Goal: Transaction & Acquisition: Purchase product/service

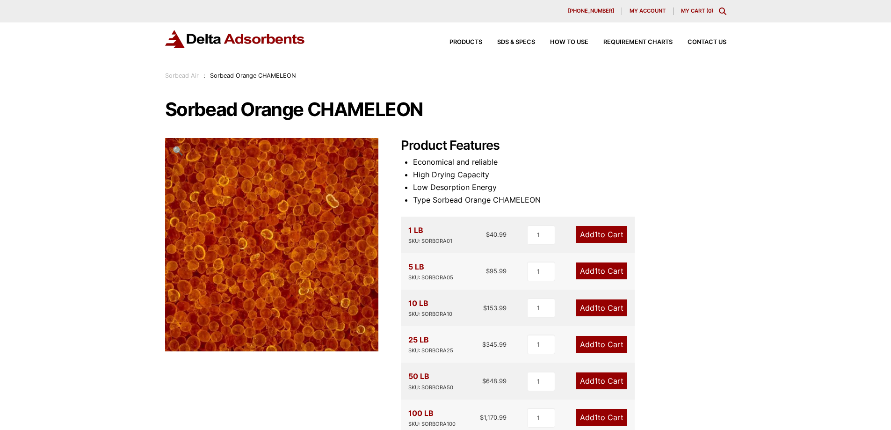
click at [599, 381] on link "Add 1 to Cart" at bounding box center [601, 380] width 51 height 17
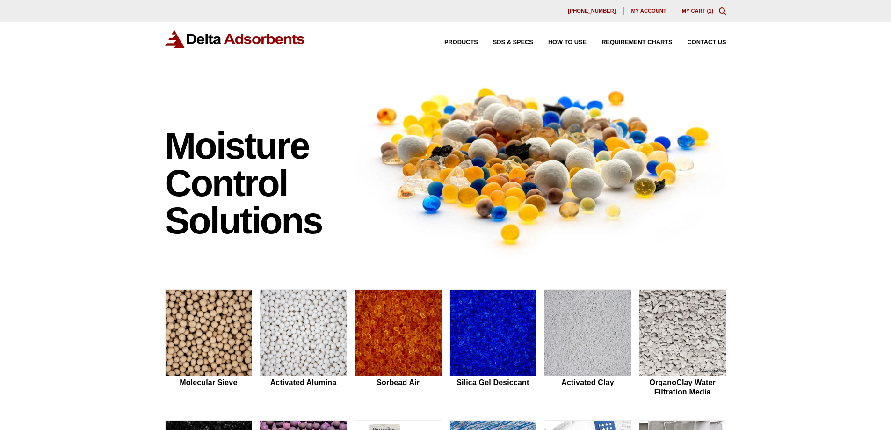
click at [694, 12] on link "My Cart ( 1 )" at bounding box center [698, 11] width 32 height 6
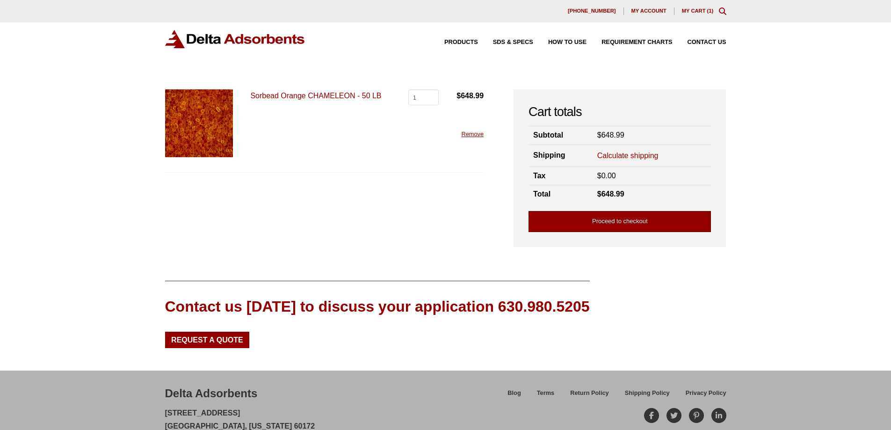
click at [647, 222] on link "Proceed to checkout" at bounding box center [620, 221] width 182 height 21
click at [625, 153] on link "Calculate shipping" at bounding box center [627, 156] width 61 height 10
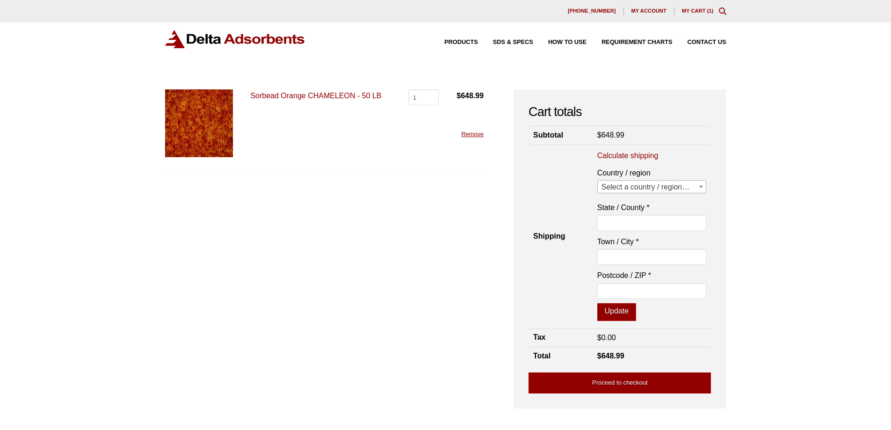
click at [647, 188] on span "Select a country / region…" at bounding box center [652, 187] width 109 height 13
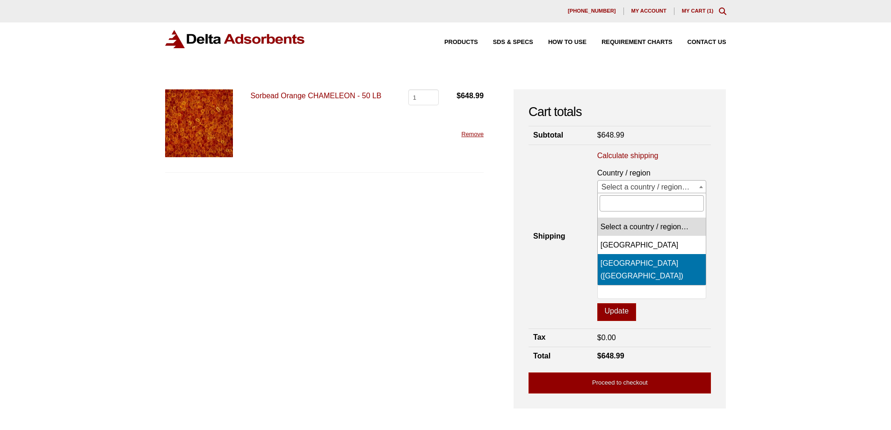
select select "US"
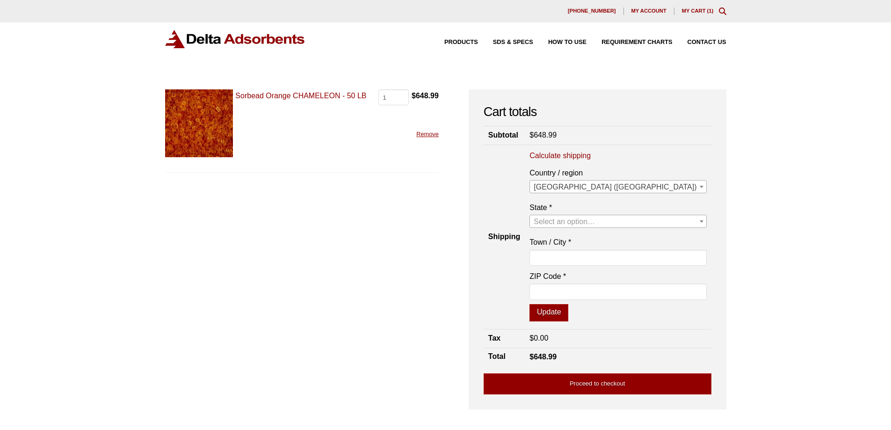
click at [595, 222] on span "Select an option…" at bounding box center [564, 222] width 61 height 8
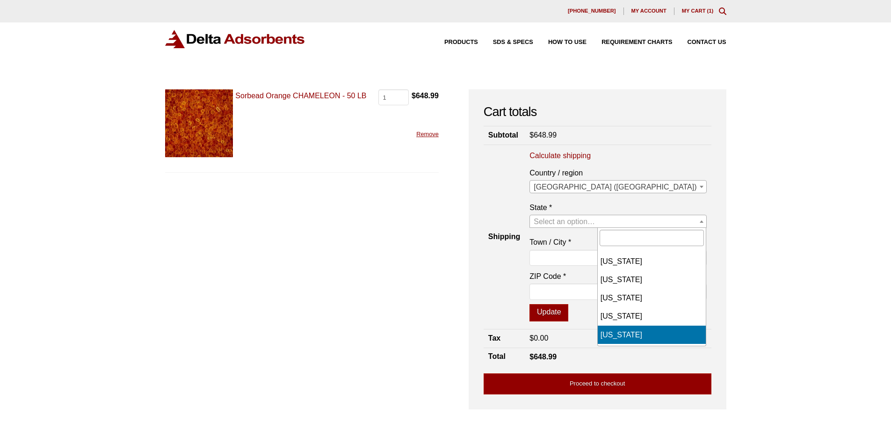
select select "CA"
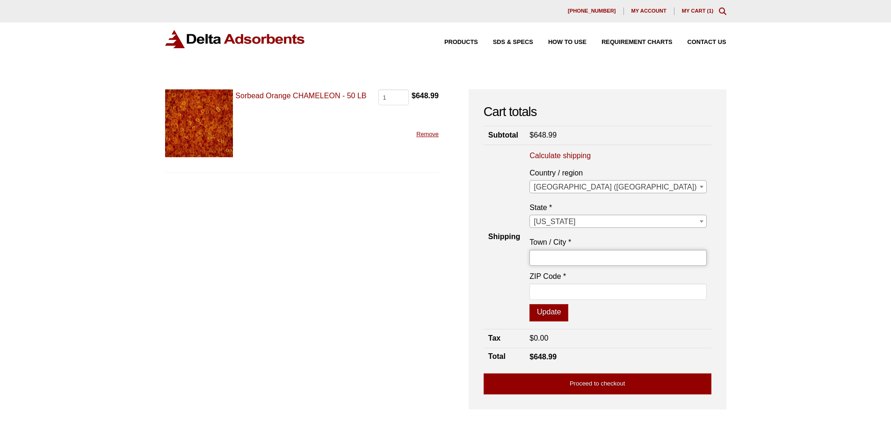
click at [616, 258] on input "Town / City *" at bounding box center [618, 258] width 177 height 16
type input "r"
type input "[PERSON_NAME]"
click at [624, 290] on input "ZIP Code *" at bounding box center [618, 291] width 177 height 16
type input "93514"
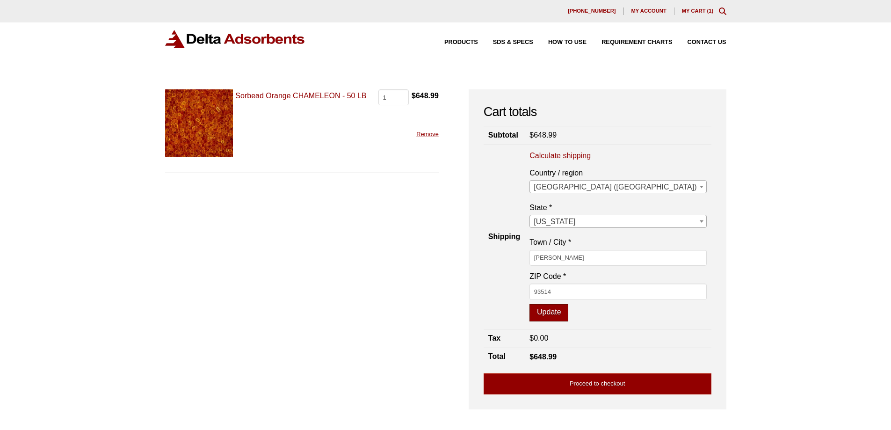
click at [568, 310] on button "Update" at bounding box center [549, 313] width 39 height 18
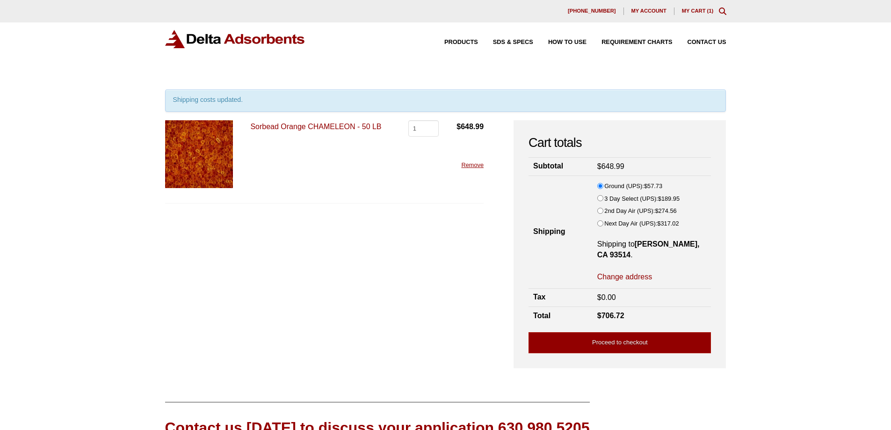
click at [709, 38] on div "Products SDS & SPECS How to Use Requirement Charts Contact Us" at bounding box center [578, 43] width 305 height 14
click at [709, 42] on span "Contact Us" at bounding box center [707, 42] width 39 height 6
click at [611, 332] on link "Proceed to checkout" at bounding box center [620, 342] width 182 height 21
click at [475, 167] on link "Remove" at bounding box center [472, 164] width 22 height 7
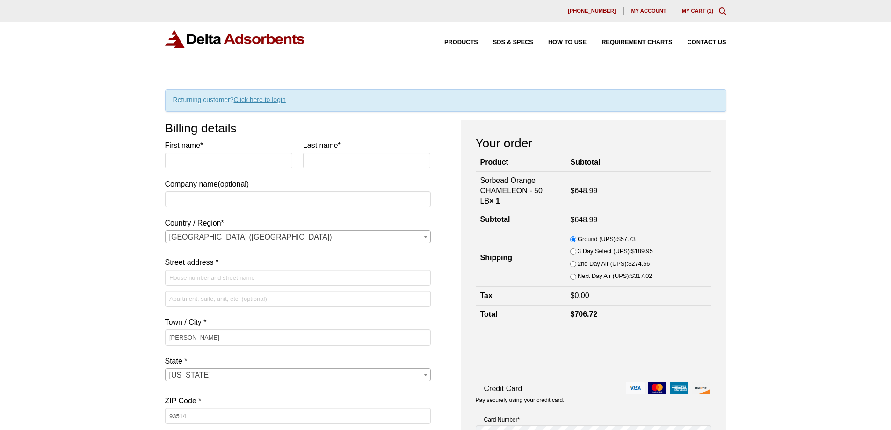
select select "CA"
click at [182, 200] on input "Company name (optional)" at bounding box center [298, 199] width 266 height 16
type input "cdfw"
click at [181, 157] on input "First name *" at bounding box center [229, 160] width 128 height 16
type input "cassa"
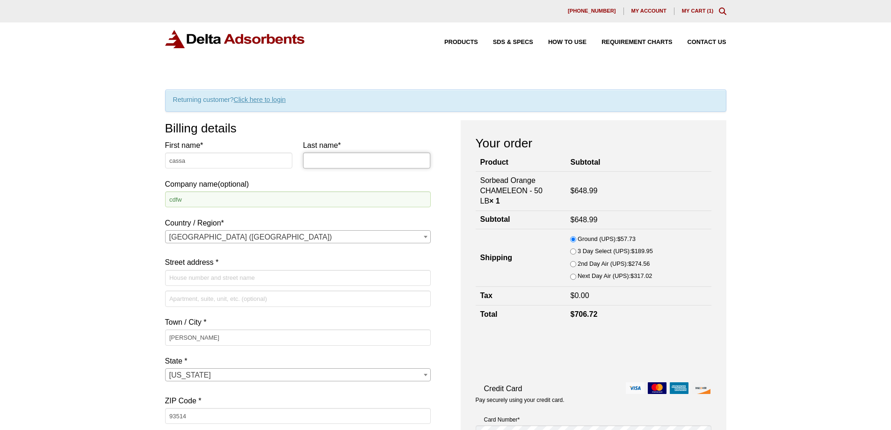
click at [338, 160] on input "Last name *" at bounding box center [367, 160] width 128 height 16
type input "ford"
click at [212, 279] on input "Street address *" at bounding box center [298, 278] width 266 height 16
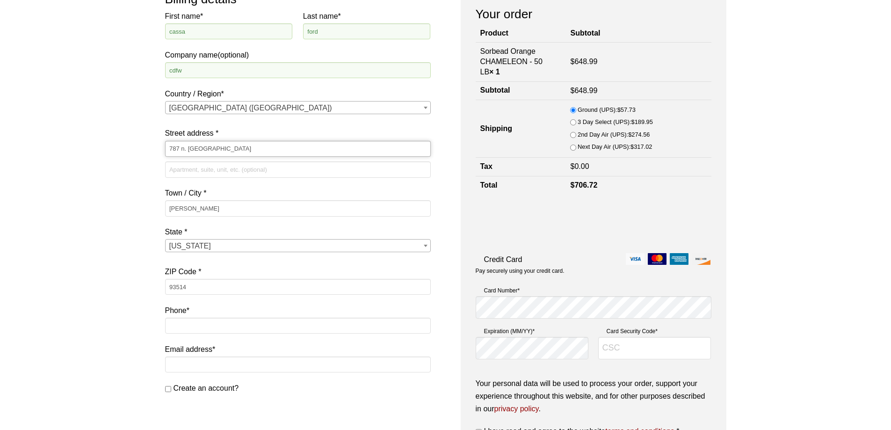
scroll to position [140, 0]
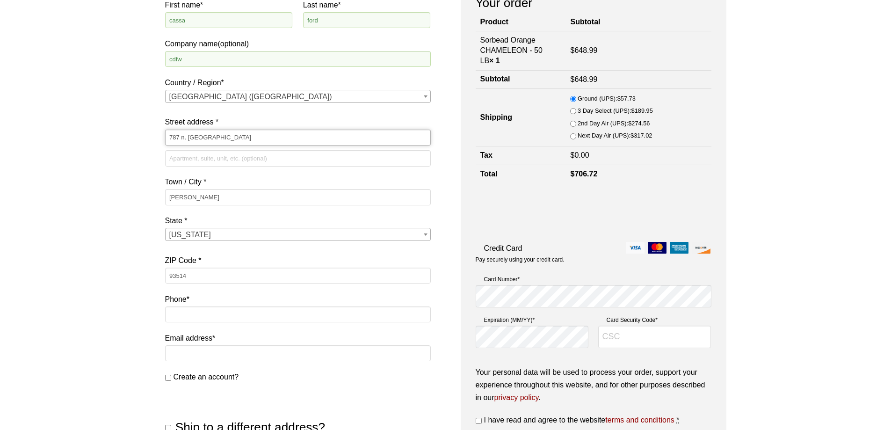
type input "787 n. [GEOGRAPHIC_DATA]"
click at [273, 314] on input "Phone *" at bounding box center [298, 314] width 266 height 16
type input "7077659614"
click at [250, 355] on input "Email address *" at bounding box center [298, 353] width 266 height 16
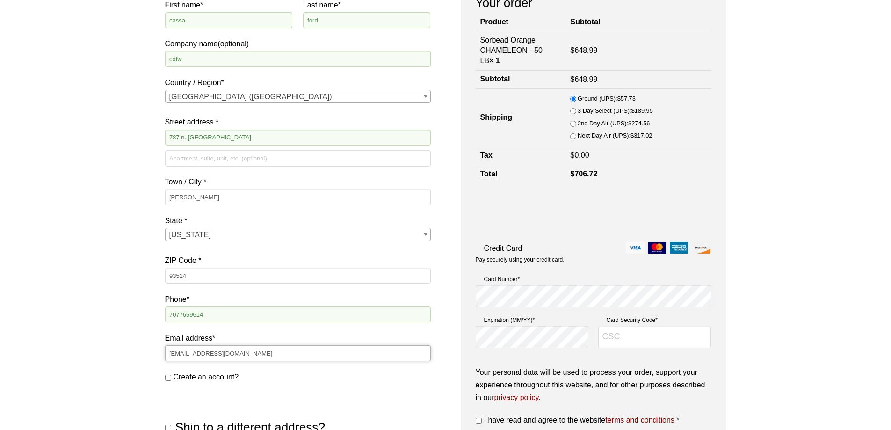
type input "[EMAIL_ADDRESS][DOMAIN_NAME]"
click at [271, 315] on input "7077659614" at bounding box center [298, 314] width 266 height 16
click at [333, 356] on input "[EMAIL_ADDRESS][DOMAIN_NAME]" at bounding box center [298, 353] width 266 height 16
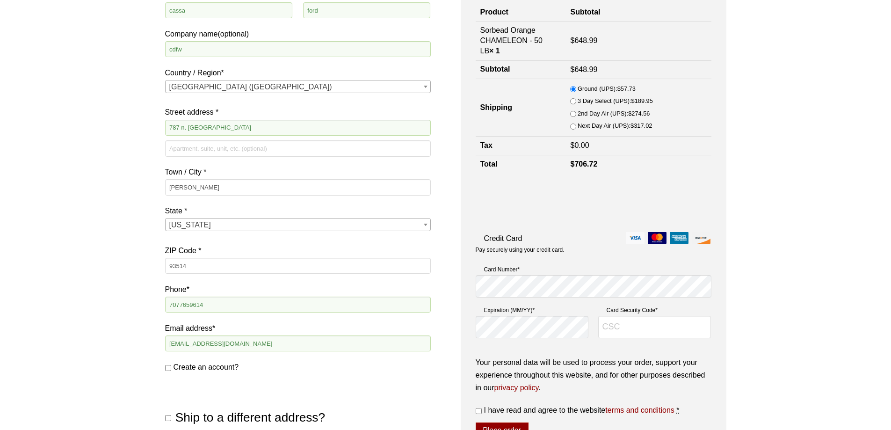
scroll to position [187, 0]
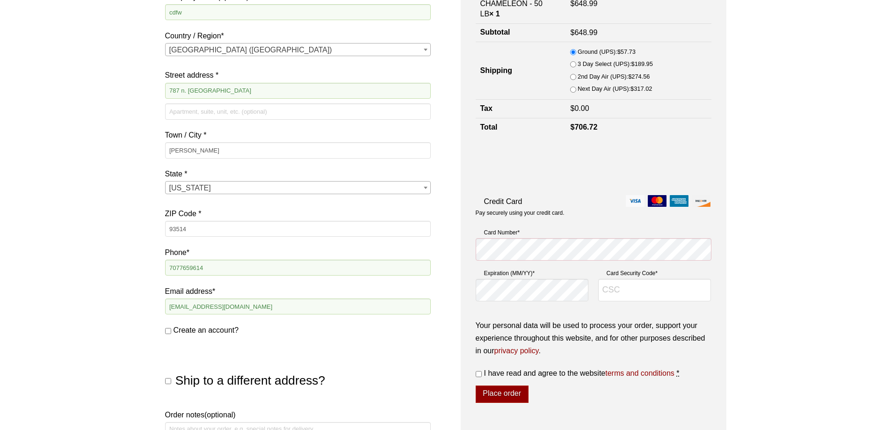
click at [818, 267] on div "Our website has detected that you are using an outdated browser that will preve…" at bounding box center [445, 272] width 891 height 919
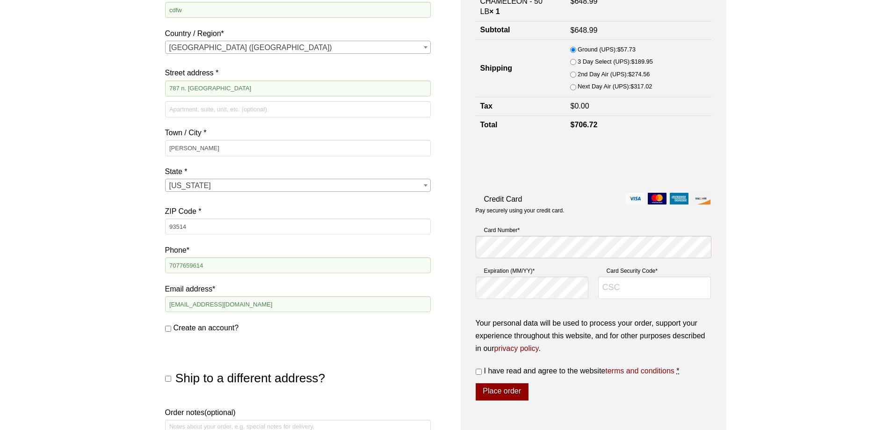
scroll to position [140, 0]
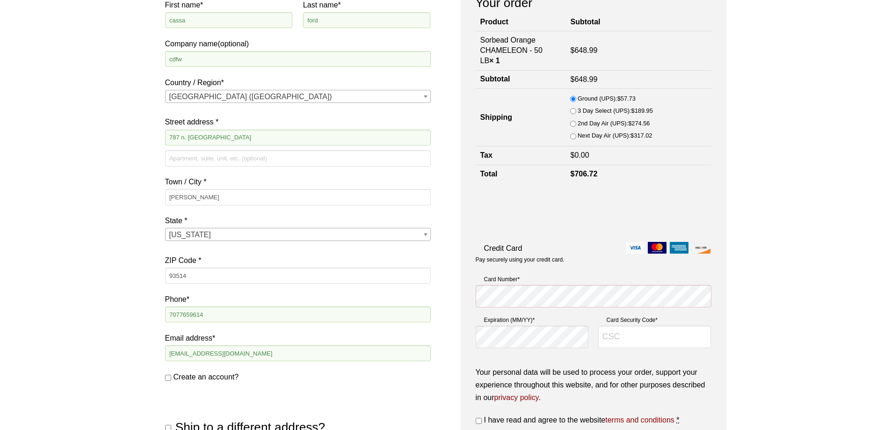
click at [588, 154] on bdi "$ 0.00" at bounding box center [579, 155] width 19 height 8
drag, startPoint x: 217, startPoint y: 356, endPoint x: 128, endPoint y: 346, distance: 89.9
click at [131, 349] on div "Our website has detected that you are using an outdated browser that will preve…" at bounding box center [445, 319] width 891 height 919
drag, startPoint x: 218, startPoint y: 314, endPoint x: 144, endPoint y: 312, distance: 73.9
click at [144, 312] on div "Our website has detected that you are using an outdated browser that will preve…" at bounding box center [445, 319] width 891 height 919
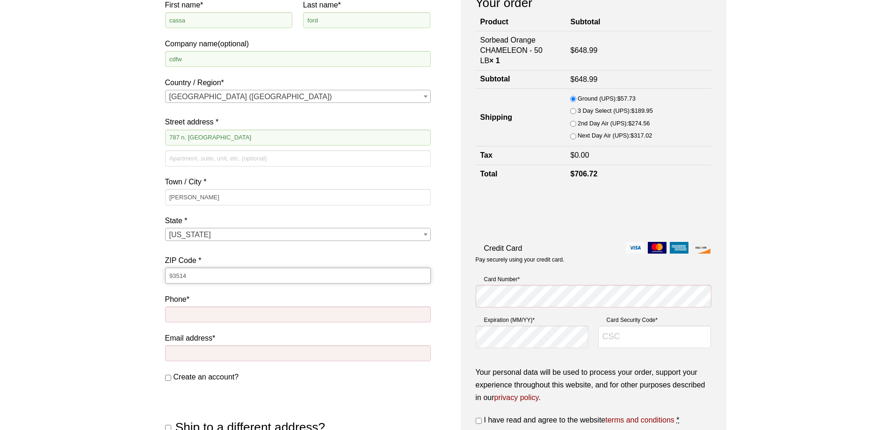
drag, startPoint x: 196, startPoint y: 277, endPoint x: 145, endPoint y: 272, distance: 51.7
click at [145, 273] on div "Our website has detected that you are using an outdated browser that will preve…" at bounding box center [445, 319] width 891 height 919
drag, startPoint x: 234, startPoint y: 137, endPoint x: 86, endPoint y: 123, distance: 149.4
click at [86, 124] on div "Our website has detected that you are using an outdated browser that will preve…" at bounding box center [445, 319] width 891 height 919
drag, startPoint x: 189, startPoint y: 58, endPoint x: 139, endPoint y: 57, distance: 49.6
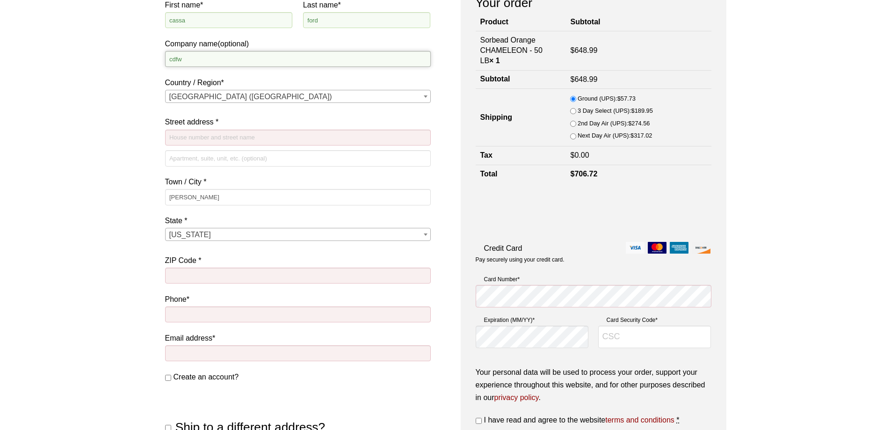
click at [147, 58] on div "Our website has detected that you are using an outdated browser that will preve…" at bounding box center [445, 319] width 891 height 919
drag, startPoint x: 320, startPoint y: 19, endPoint x: 270, endPoint y: 18, distance: 50.5
click at [272, 18] on div "First name * [PERSON_NAME] Last name * ford Company name (optional) Country / R…" at bounding box center [298, 182] width 266 height 367
drag, startPoint x: 188, startPoint y: 25, endPoint x: 148, endPoint y: 16, distance: 40.7
click at [148, 16] on div "Our website has detected that you are using an outdated browser that will preve…" at bounding box center [445, 319] width 891 height 919
